Goal: Find specific page/section: Find specific page/section

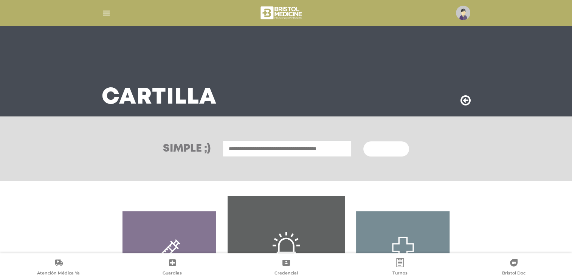
click at [244, 148] on input "text" at bounding box center [287, 149] width 129 height 16
click at [256, 171] on ul "[GEOGRAPHIC_DATA]" at bounding box center [287, 165] width 129 height 17
click at [284, 167] on div "[GEOGRAPHIC_DATA]" at bounding box center [287, 165] width 126 height 9
type input "**********"
click at [381, 148] on span "Buscar" at bounding box center [384, 149] width 22 height 5
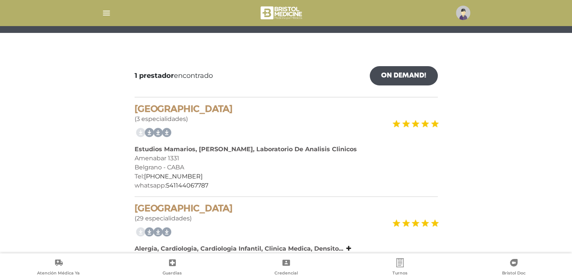
scroll to position [132, 0]
